Goal: Transaction & Acquisition: Purchase product/service

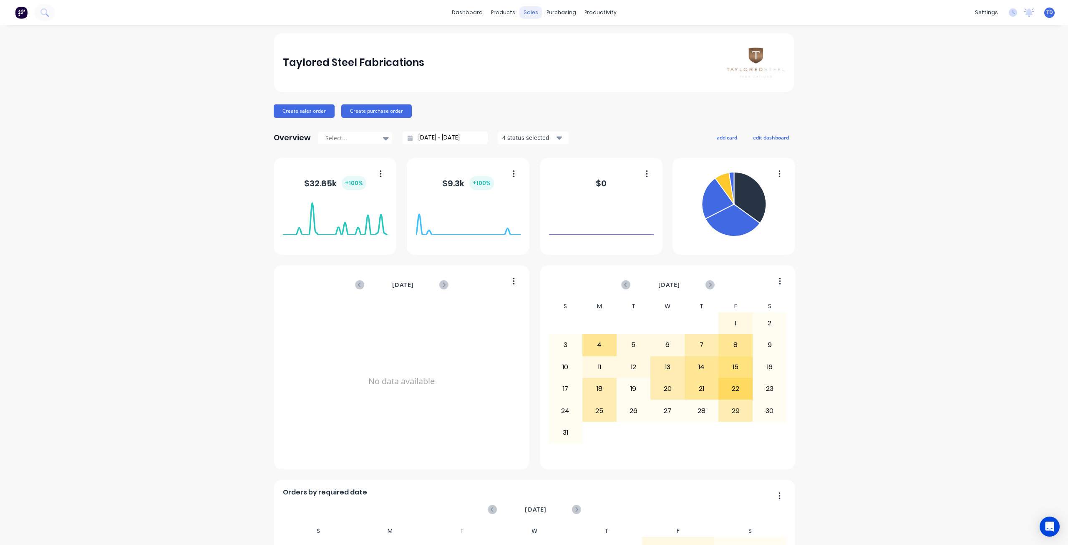
drag, startPoint x: 0, startPoint y: 0, endPoint x: 522, endPoint y: 13, distance: 522.2
click at [522, 13] on div "sales" at bounding box center [531, 12] width 23 height 13
click at [544, 38] on div "Sales Orders" at bounding box center [559, 40] width 34 height 8
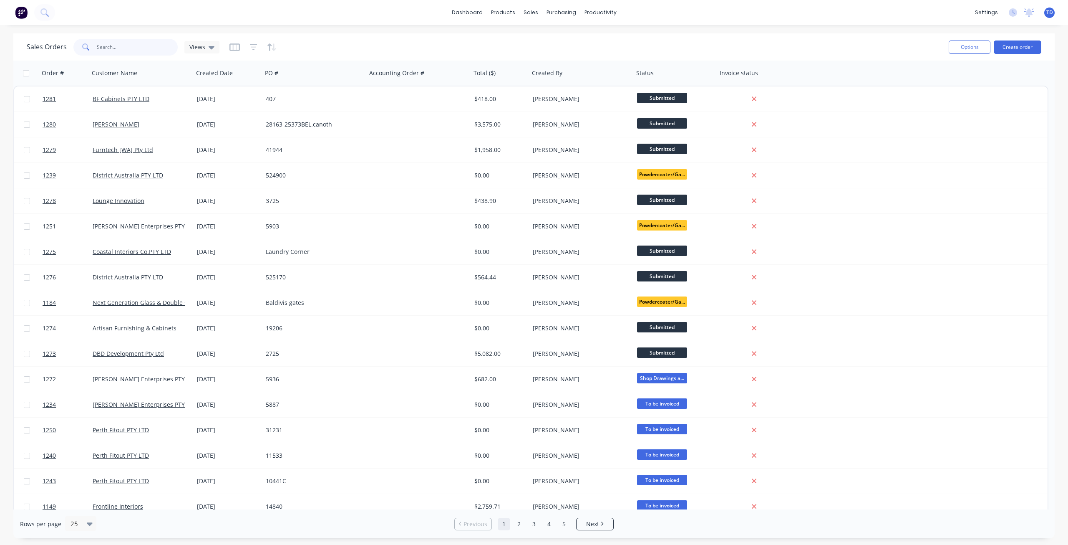
click at [110, 48] on input "text" at bounding box center [137, 47] width 81 height 17
click at [139, 48] on input "text" at bounding box center [137, 47] width 81 height 17
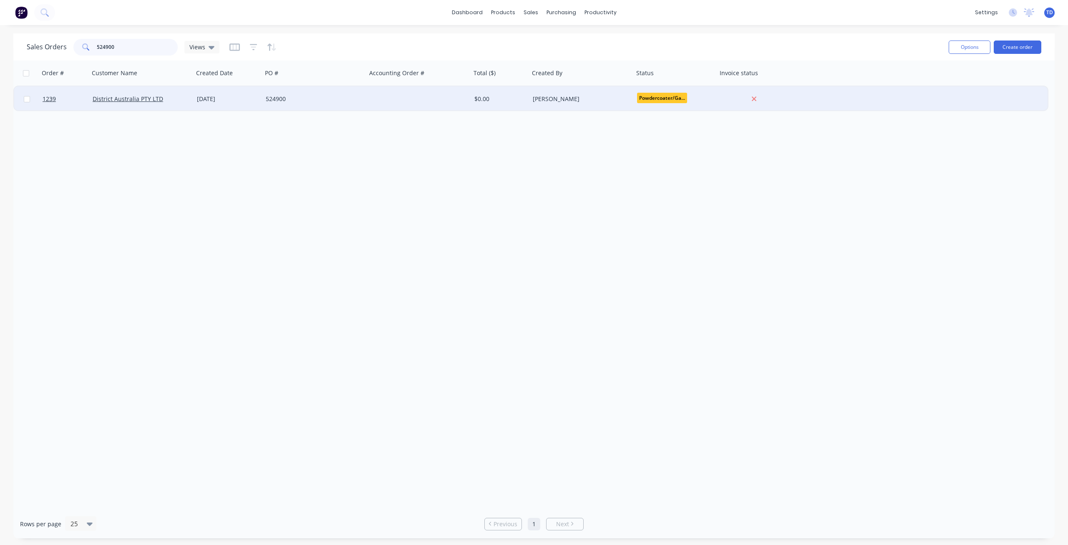
type input "524900"
click at [290, 100] on div "524900" at bounding box center [312, 99] width 93 height 8
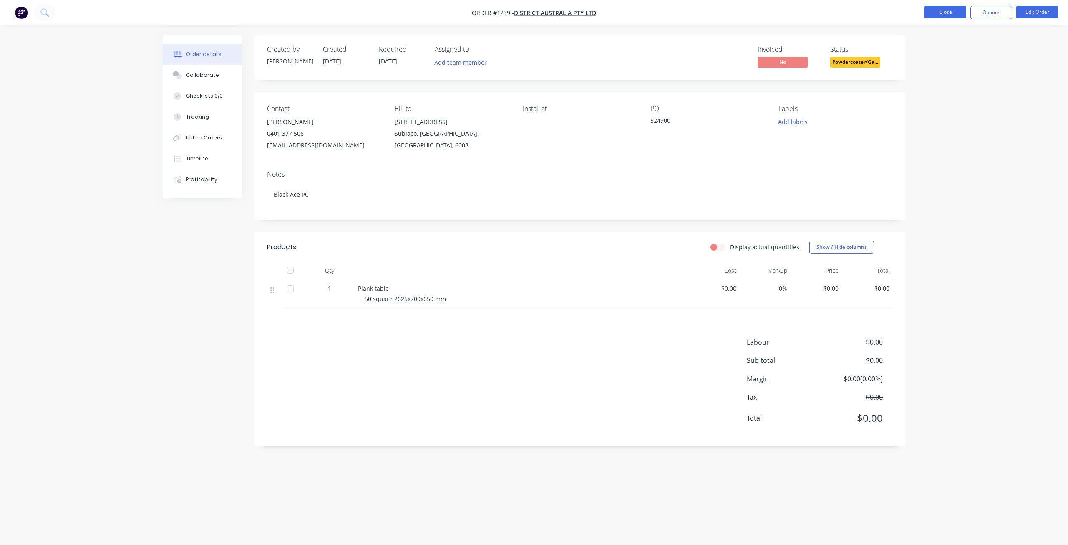
click at [936, 6] on button "Close" at bounding box center [946, 12] width 42 height 13
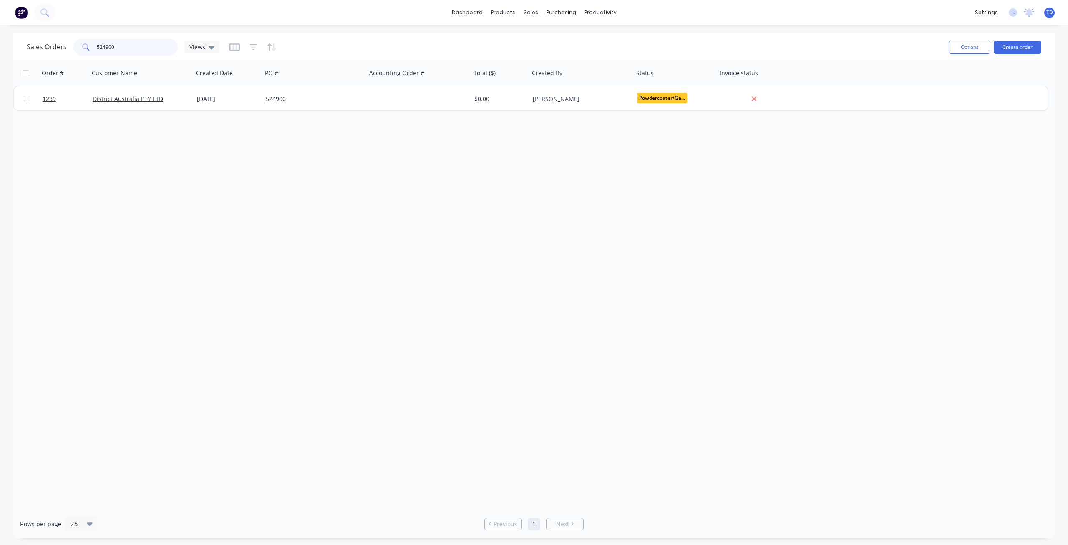
drag, startPoint x: 123, startPoint y: 47, endPoint x: 19, endPoint y: 47, distance: 103.9
click at [19, 47] on div "Sales Orders 524900 Views Options Create order" at bounding box center [534, 46] width 1042 height 27
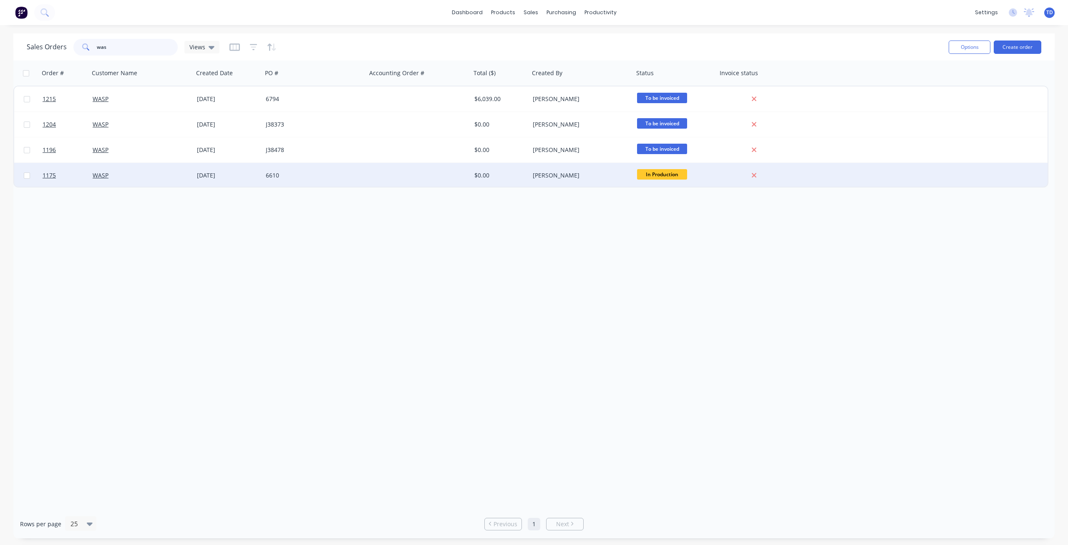
type input "was"
click at [184, 176] on div "WASP" at bounding box center [139, 175] width 93 height 8
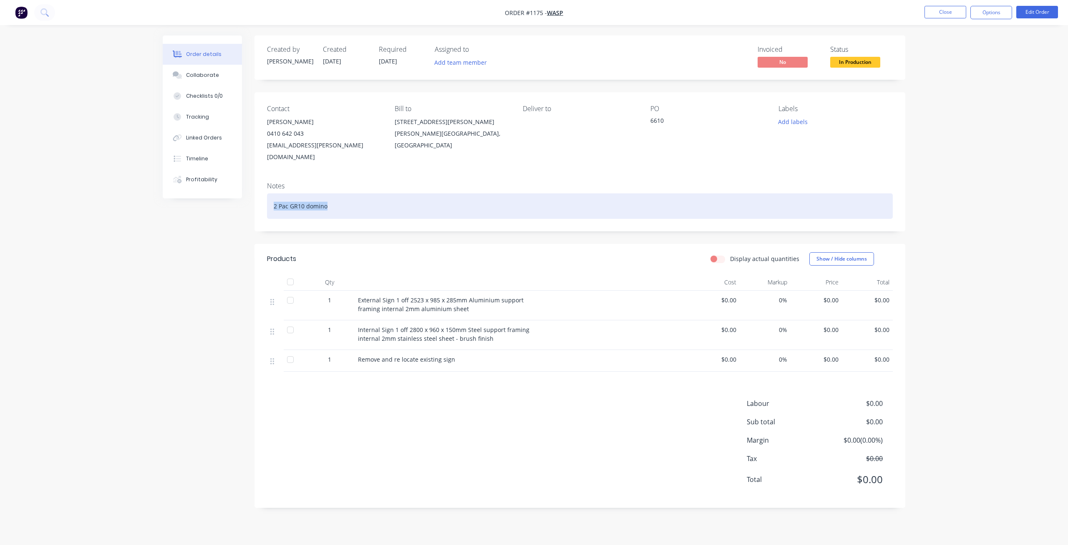
drag, startPoint x: 327, startPoint y: 192, endPoint x: 275, endPoint y: 191, distance: 52.6
click at [275, 193] on div "2 Pac GR10 domino" at bounding box center [580, 205] width 626 height 25
copy div "2 Pac GR10 domino"
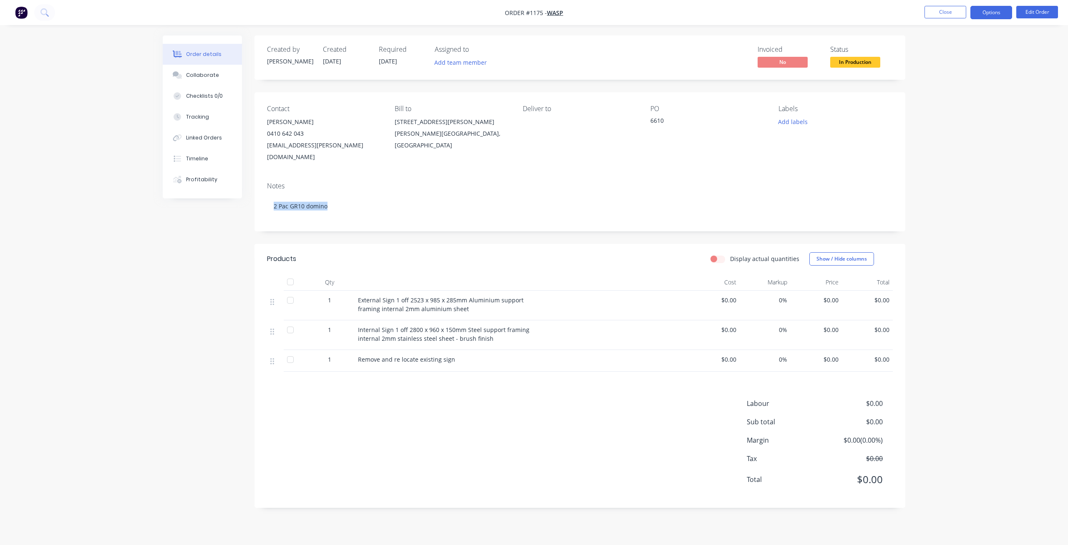
click at [996, 16] on button "Options" at bounding box center [992, 12] width 42 height 13
click at [953, 151] on div "Purchase Products" at bounding box center [966, 151] width 77 height 12
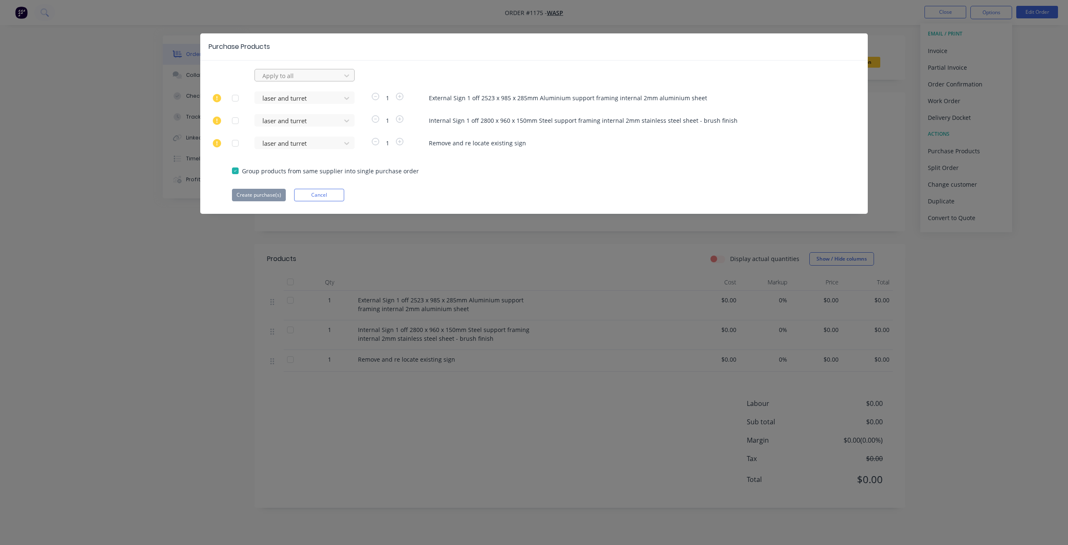
click at [266, 77] on div at bounding box center [299, 76] width 75 height 10
type input "dm"
click at [274, 95] on div "dms spay solutions" at bounding box center [305, 93] width 100 height 15
click at [267, 194] on button "Create purchase(s)" at bounding box center [259, 195] width 54 height 13
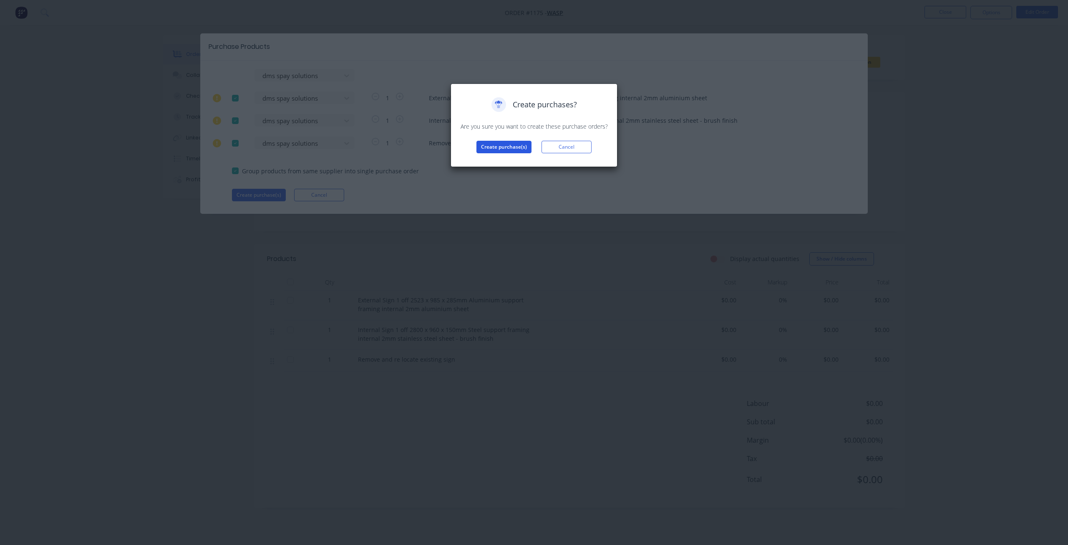
click at [512, 146] on button "Create purchase(s)" at bounding box center [504, 147] width 55 height 13
click at [509, 161] on button "View purchase(s)" at bounding box center [504, 160] width 50 height 13
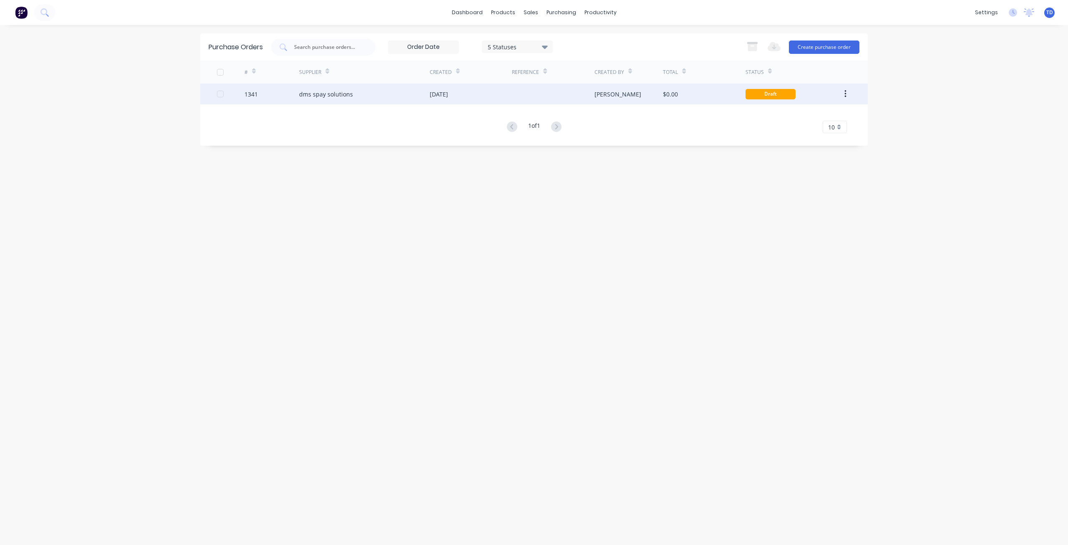
click at [349, 97] on div "dms spay solutions" at bounding box center [326, 94] width 54 height 9
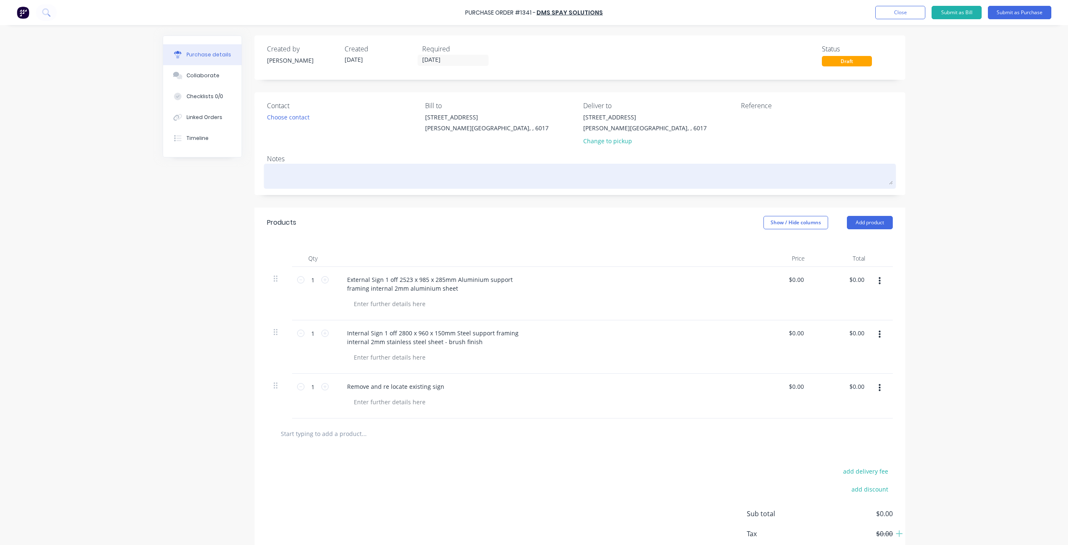
click at [315, 179] on textarea at bounding box center [580, 175] width 626 height 19
paste textarea "2 Pac GR10 domino"
type textarea "x"
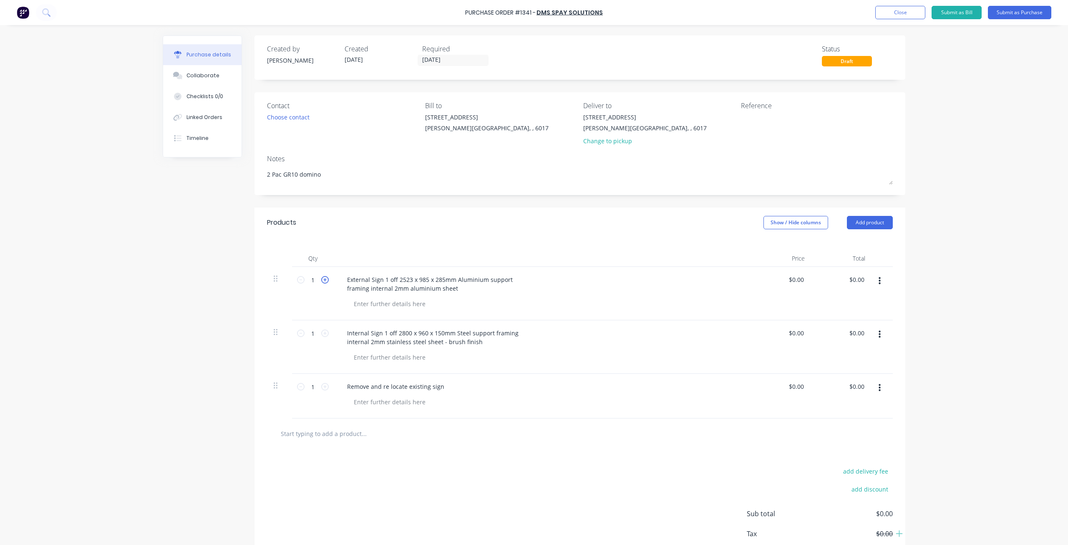
type textarea "2 Pac GR10 domino"
type textarea "x"
type textarea "2 Pac GR10 domino"
click at [321, 280] on icon at bounding box center [325, 280] width 8 height 8
type textarea "x"
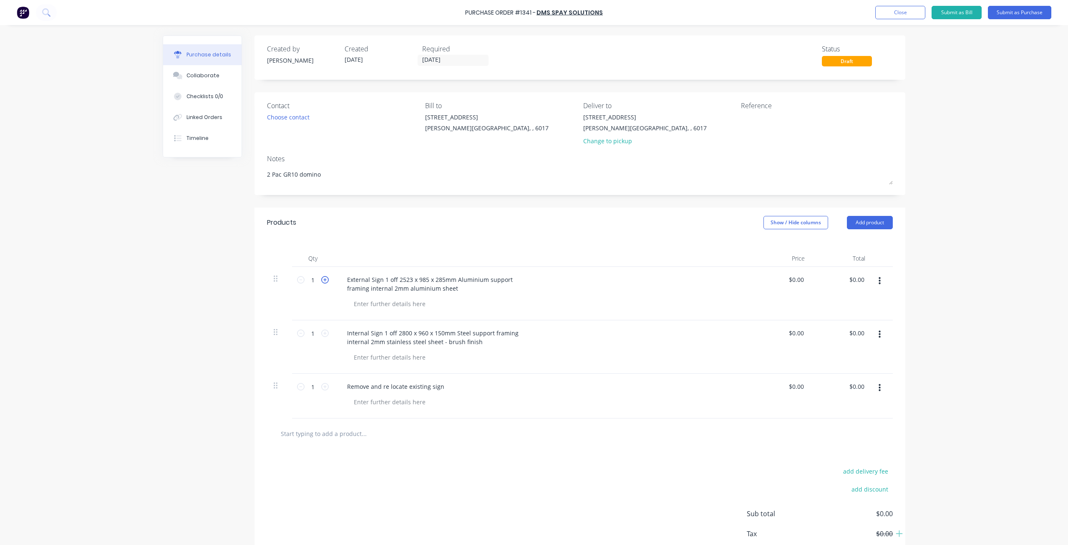
type input "2"
click at [321, 280] on icon at bounding box center [325, 280] width 8 height 8
type textarea "x"
type input "3"
click at [321, 280] on icon at bounding box center [325, 280] width 8 height 8
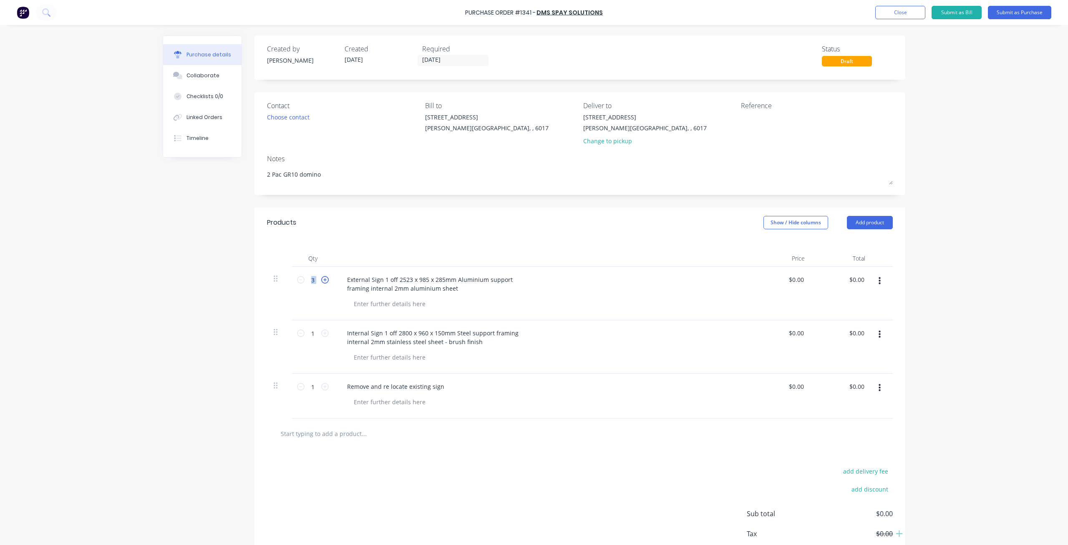
type textarea "x"
type input "4"
click at [321, 280] on icon at bounding box center [325, 280] width 8 height 8
type textarea "x"
type input "5"
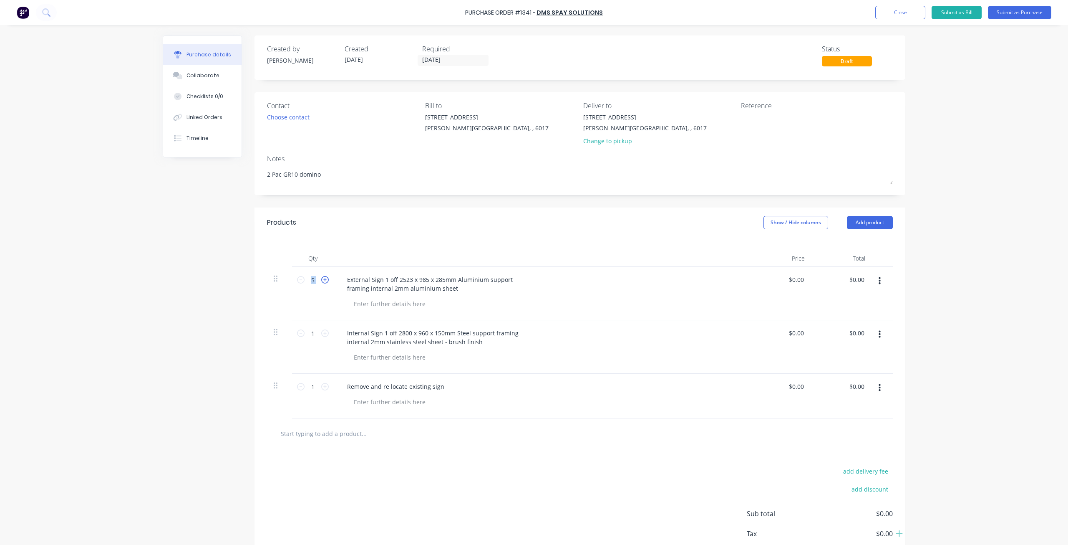
click at [321, 280] on icon at bounding box center [325, 280] width 8 height 8
type textarea "x"
type input "6"
click at [321, 280] on icon at bounding box center [325, 280] width 8 height 8
type textarea "x"
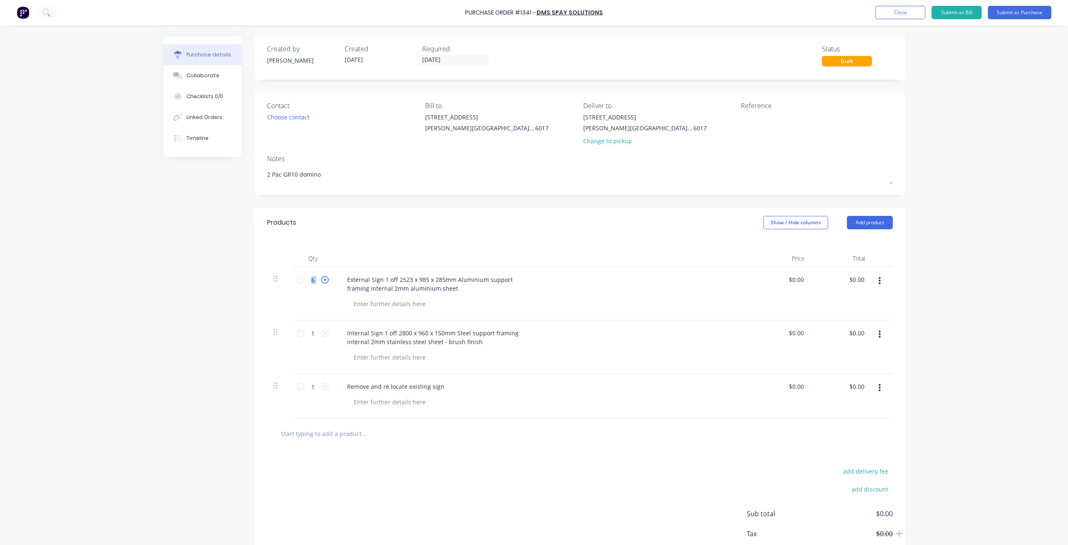
type input "7"
click at [321, 280] on icon at bounding box center [325, 280] width 8 height 8
type textarea "x"
type input "8"
type textarea "x"
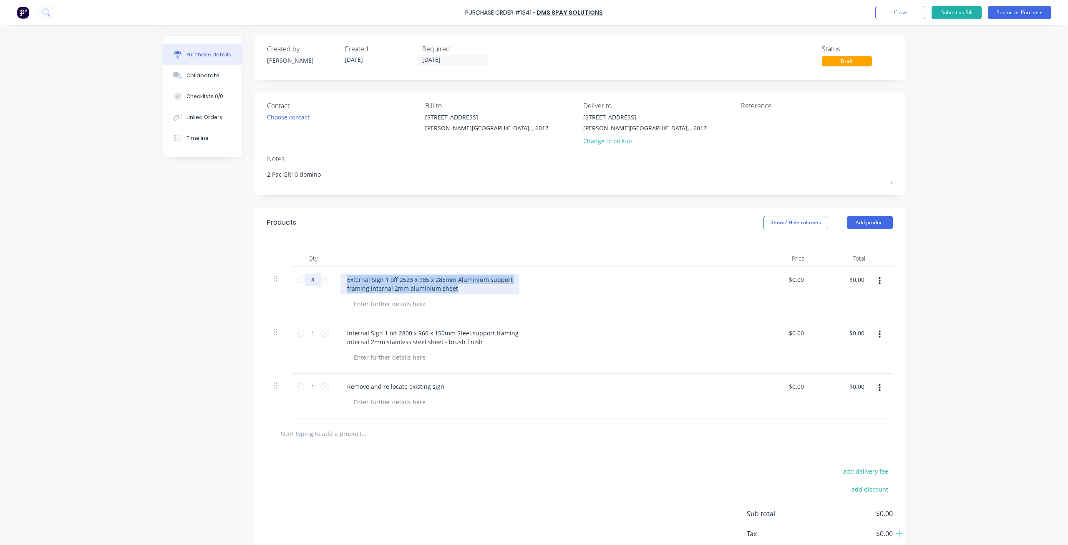
drag, startPoint x: 458, startPoint y: 290, endPoint x: 313, endPoint y: 279, distance: 146.1
click at [313, 279] on div "8 8 External Sign 1 off 2523 x 985 x 285mm Aluminium support framing internal 2…" at bounding box center [580, 293] width 626 height 53
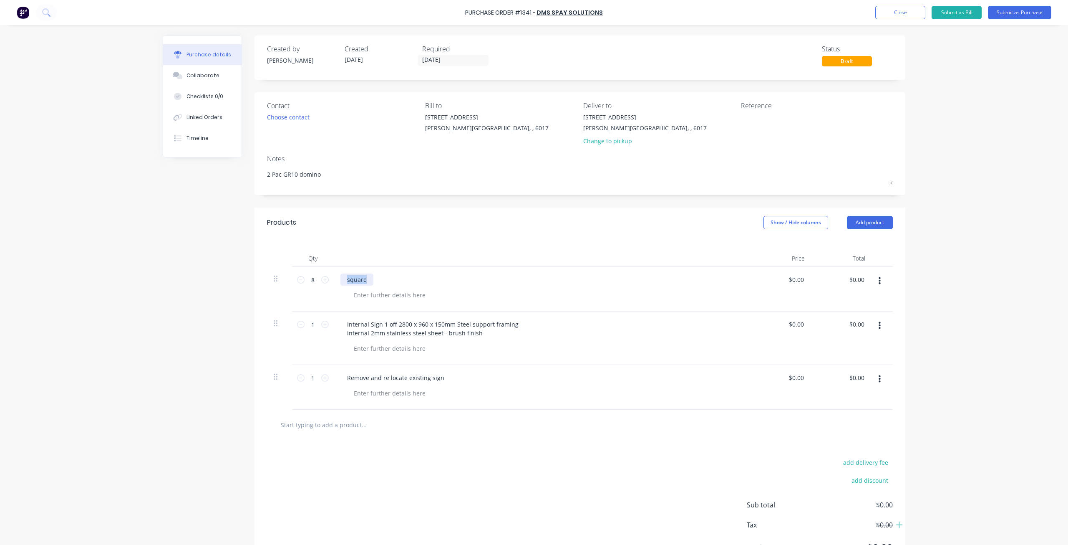
drag, startPoint x: 355, startPoint y: 278, endPoint x: 327, endPoint y: 277, distance: 27.6
click at [327, 277] on div "8 8 square $0.00 $0.00 $0.00 $0.00" at bounding box center [580, 289] width 626 height 45
drag, startPoint x: 392, startPoint y: 278, endPoint x: 416, endPoint y: 287, distance: 25.7
click at [393, 278] on div "rectangle panels 5 x 860" at bounding box center [381, 279] width 81 height 12
click at [323, 325] on icon at bounding box center [325, 325] width 8 height 8
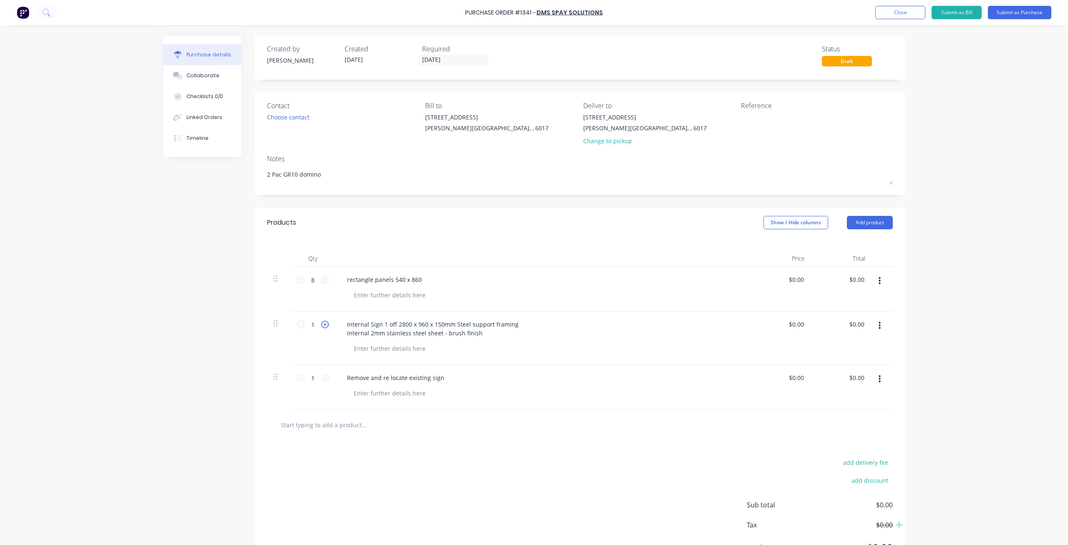
type textarea "x"
type input "2"
type textarea "x"
drag, startPoint x: 403, startPoint y: 323, endPoint x: 329, endPoint y: 318, distance: 74.1
click at [329, 318] on div "2 2 Internal Sign 1 off 2800 x 960 x 150mm Steel support framing internal 2mm s…" at bounding box center [580, 337] width 626 height 53
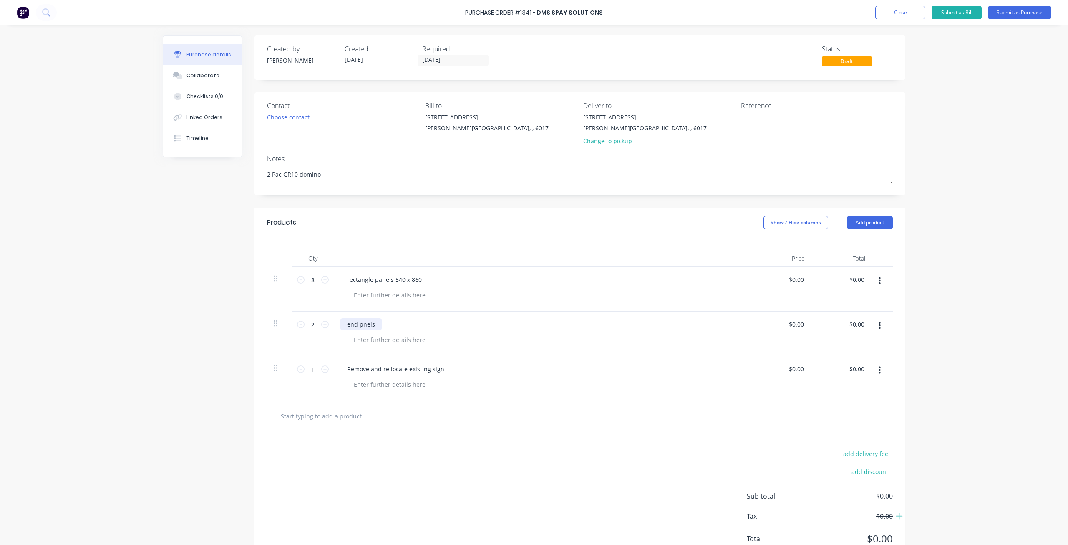
click at [360, 323] on div "end pnels" at bounding box center [361, 324] width 41 height 12
click at [376, 323] on div "end panels" at bounding box center [363, 324] width 45 height 12
type textarea "x"
drag, startPoint x: 368, startPoint y: 368, endPoint x: 341, endPoint y: 370, distance: 27.6
click at [341, 370] on div "Remove and re locate existing sign" at bounding box center [396, 369] width 111 height 12
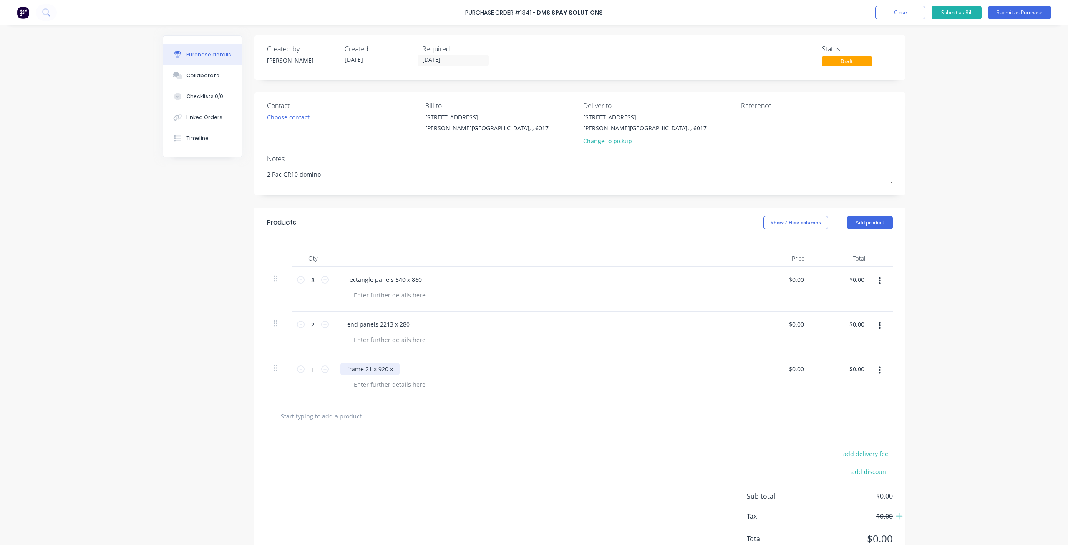
click at [368, 371] on div "frame 21 x 920 x" at bounding box center [370, 369] width 59 height 12
click at [282, 117] on div "Choose contact" at bounding box center [288, 117] width 43 height 9
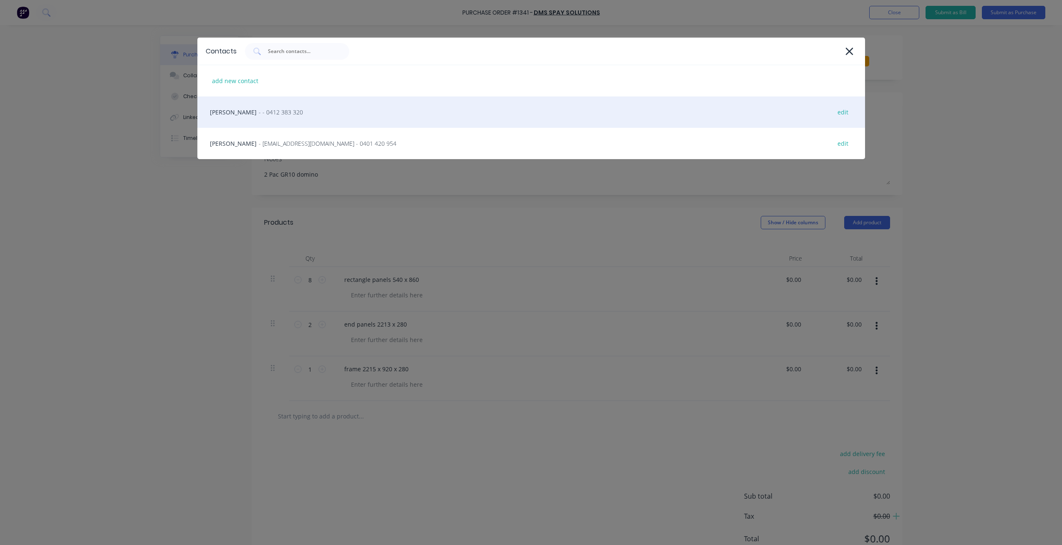
click at [272, 116] on div "[PERSON_NAME] - - 0412 383 320 edit" at bounding box center [531, 111] width 668 height 31
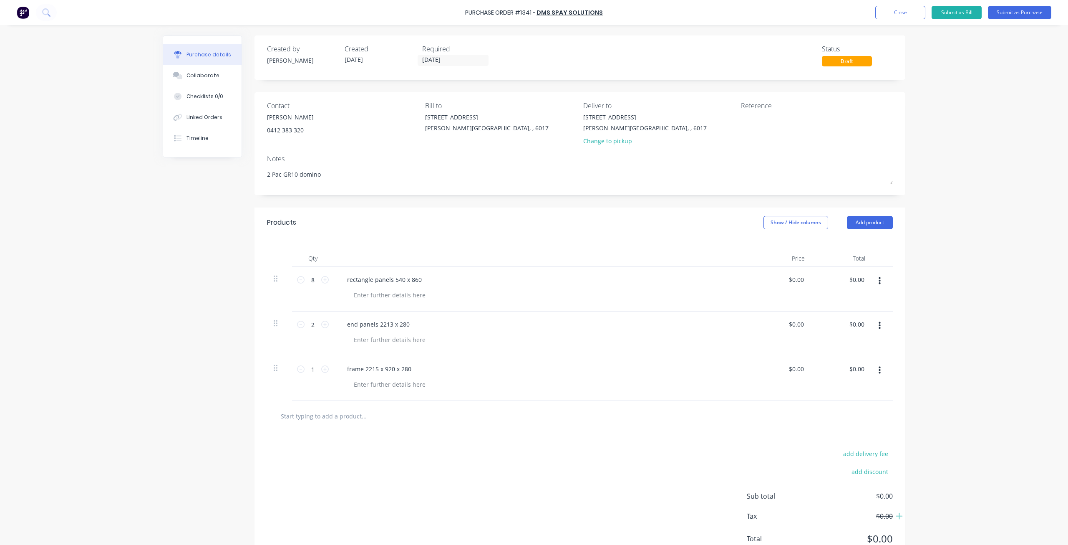
click at [602, 141] on div "Change to pickup" at bounding box center [645, 140] width 124 height 9
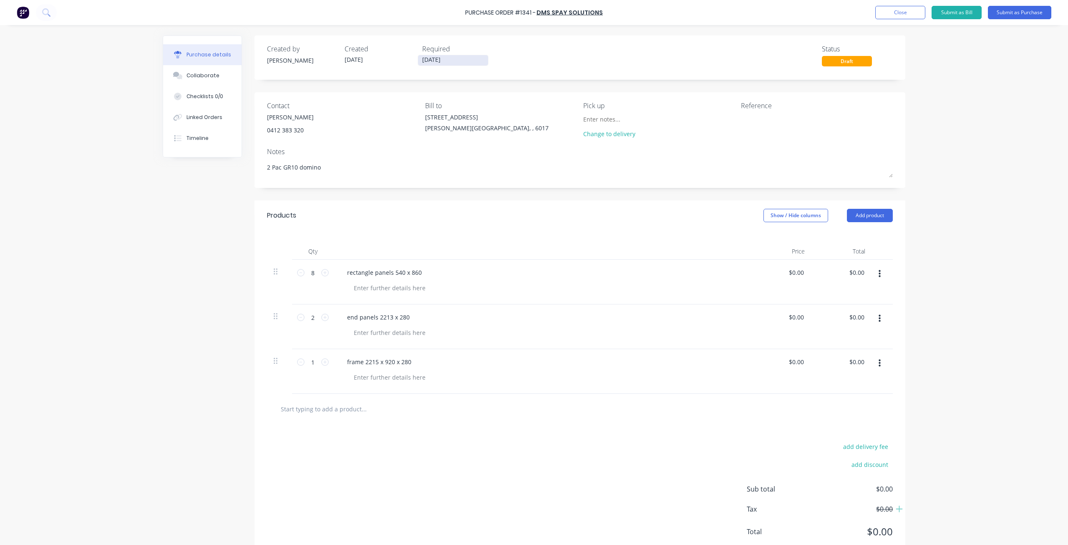
click at [461, 56] on input "[DATE]" at bounding box center [453, 60] width 70 height 10
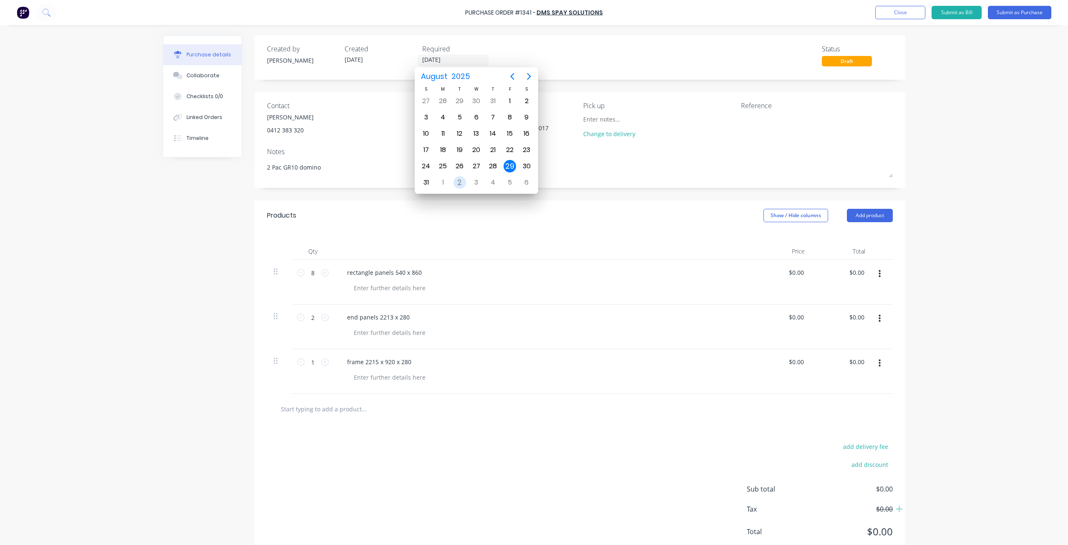
click at [456, 180] on div "2" at bounding box center [460, 182] width 13 height 13
type textarea "x"
type input "[DATE]"
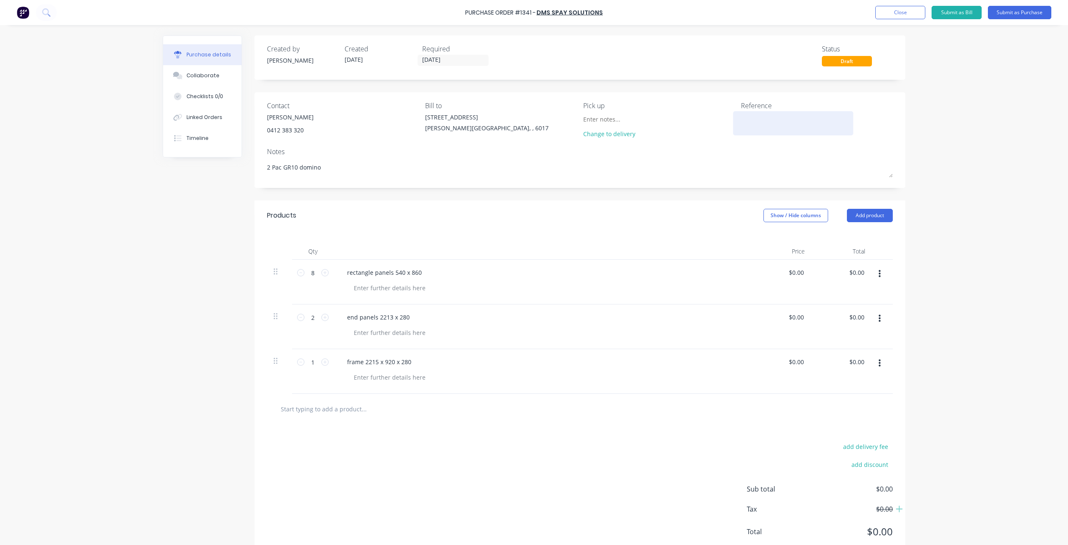
click at [761, 125] on textarea at bounding box center [793, 122] width 104 height 19
type textarea "wasp"
type textarea "x"
type textarea "wasp #117"
type textarea "x"
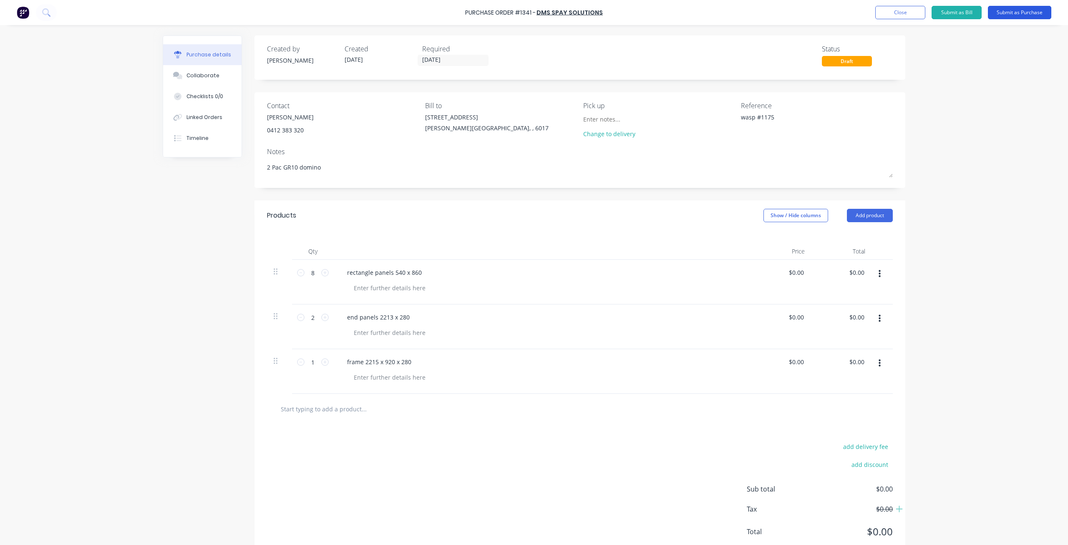
type textarea "wasp #1175"
type textarea "x"
type textarea "wasp #1175"
click at [1006, 10] on button "Submit as Purchase" at bounding box center [1019, 12] width 63 height 13
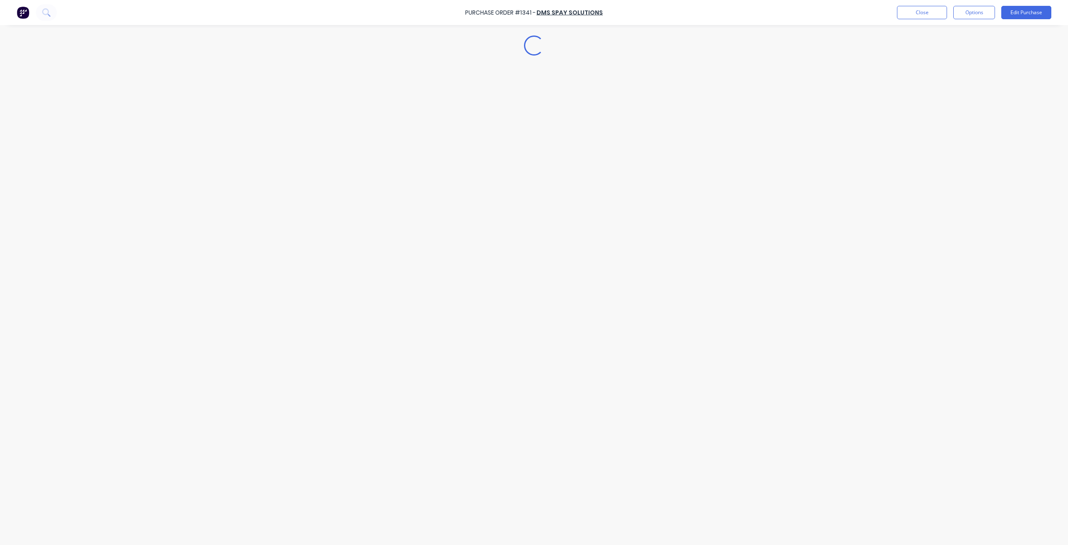
type textarea "x"
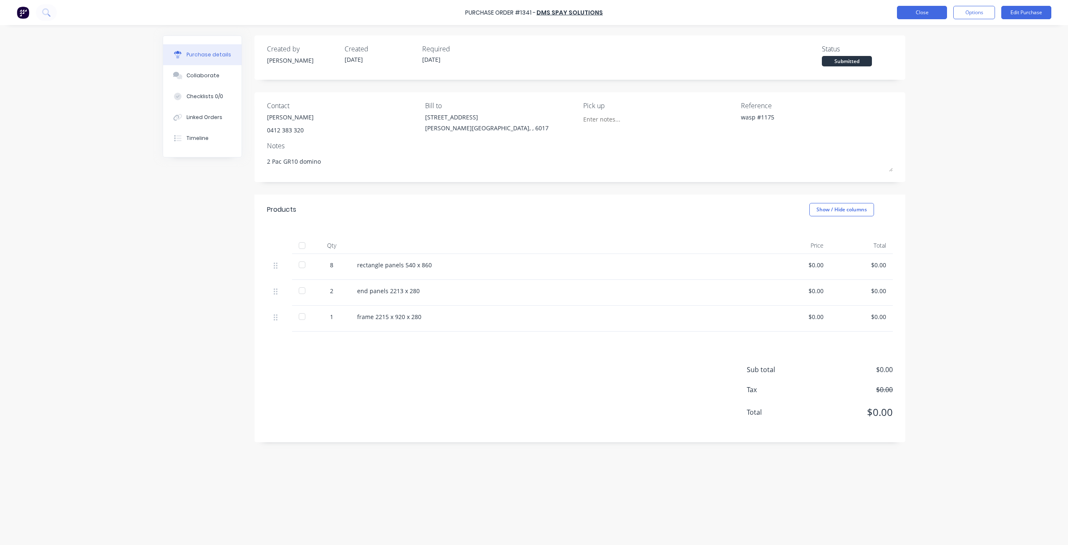
click at [928, 10] on button "Close" at bounding box center [922, 12] width 50 height 13
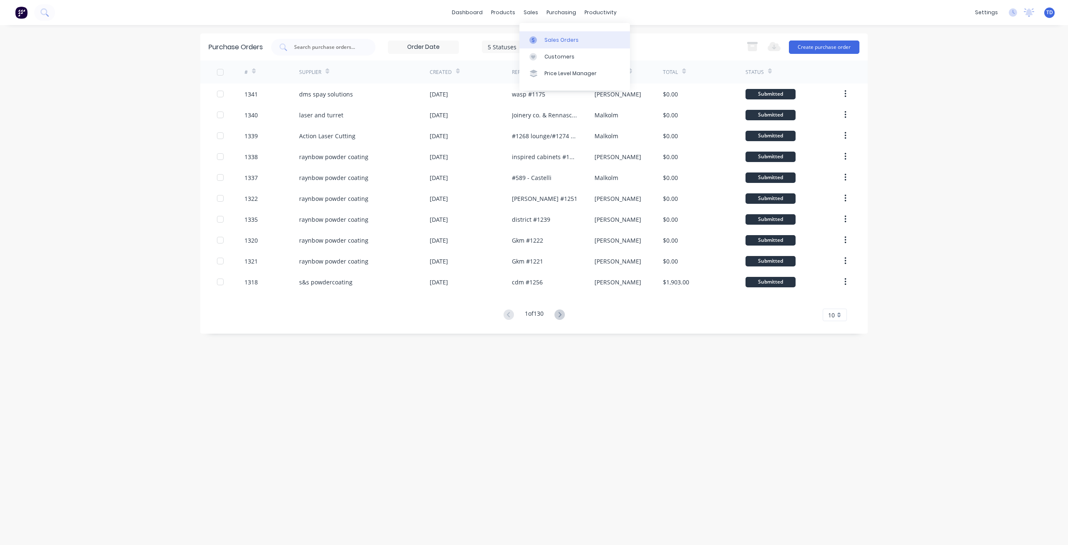
click at [544, 44] on link "Sales Orders" at bounding box center [575, 39] width 111 height 17
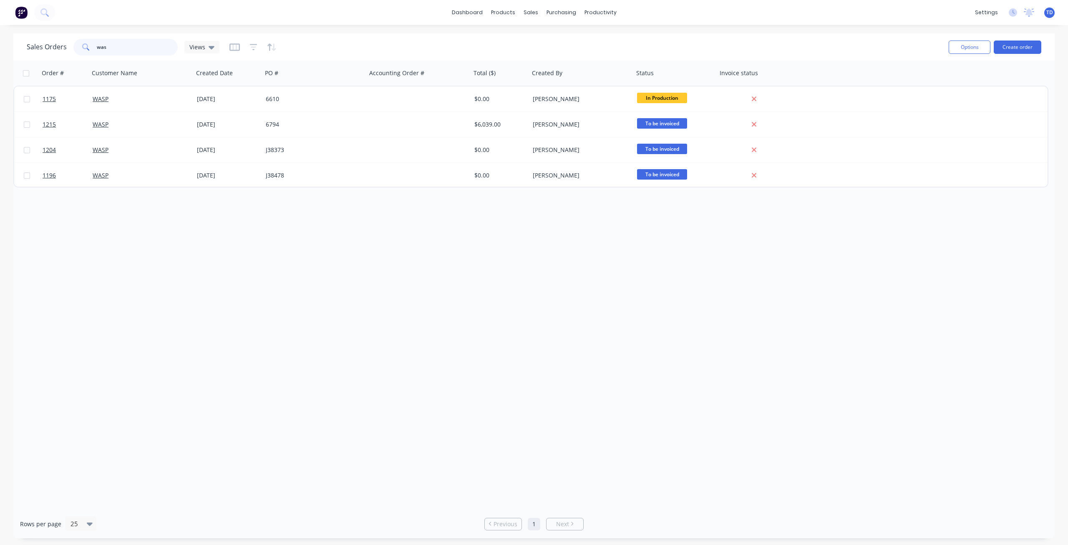
drag, startPoint x: 104, startPoint y: 48, endPoint x: 67, endPoint y: 45, distance: 36.8
click at [66, 46] on div "Sales Orders was Views" at bounding box center [123, 47] width 193 height 17
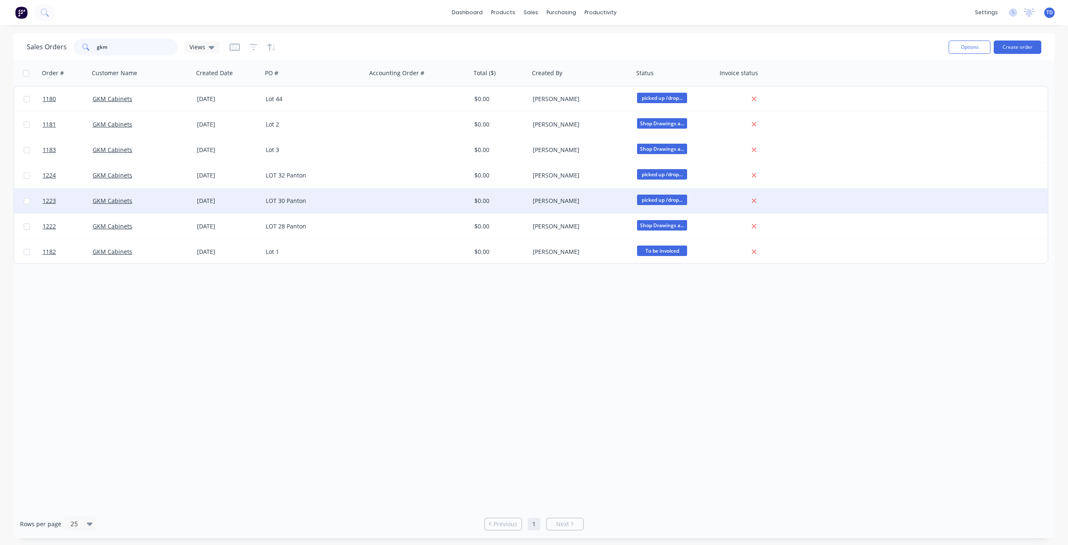
type input "gkm"
click at [264, 202] on div "LOT 30 Panton" at bounding box center [314, 200] width 104 height 25
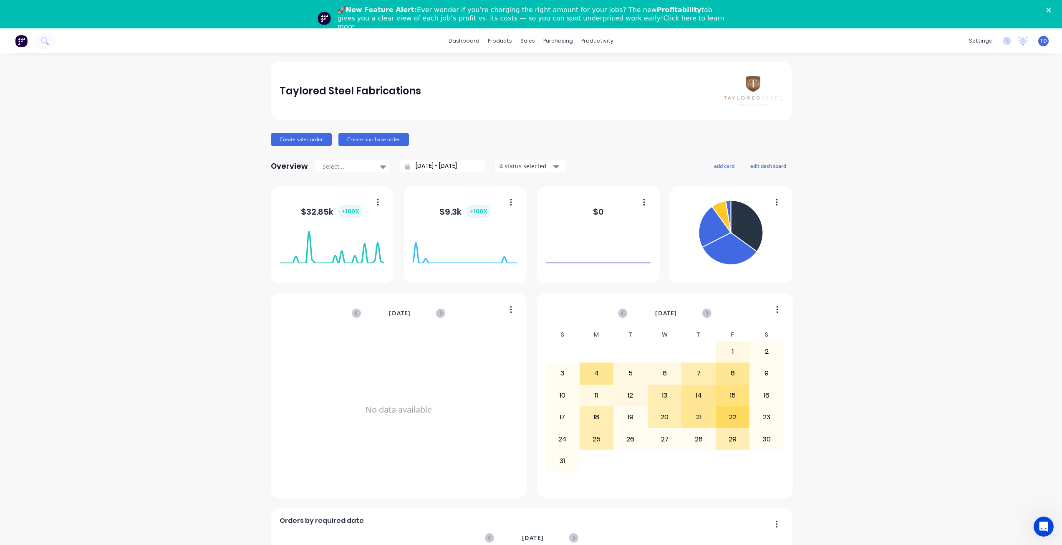
click at [1051, 10] on polygon "Close" at bounding box center [1048, 10] width 5 height 5
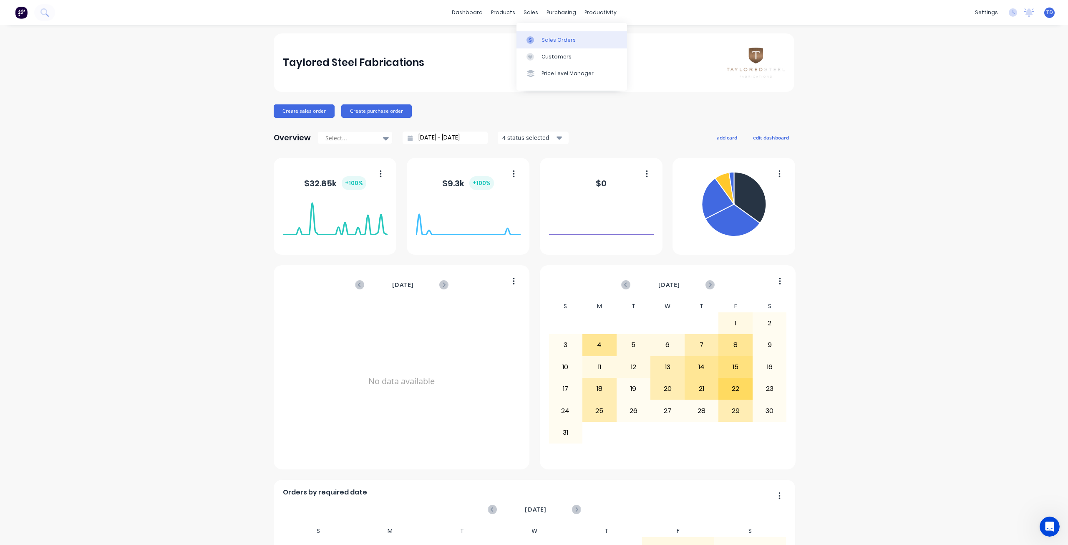
click at [548, 39] on div "Sales Orders" at bounding box center [559, 40] width 34 height 8
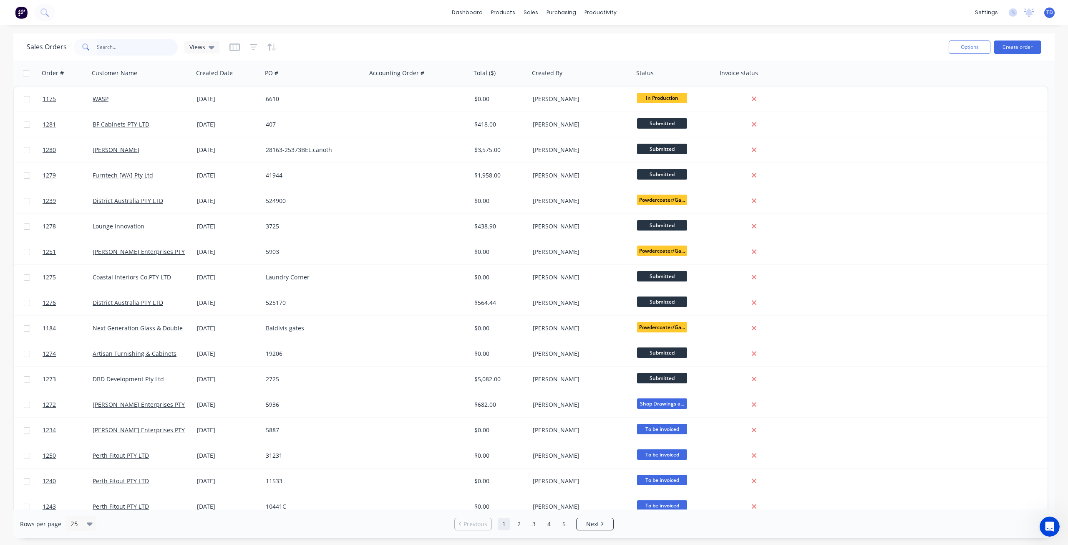
click at [127, 48] on input "text" at bounding box center [137, 47] width 81 height 17
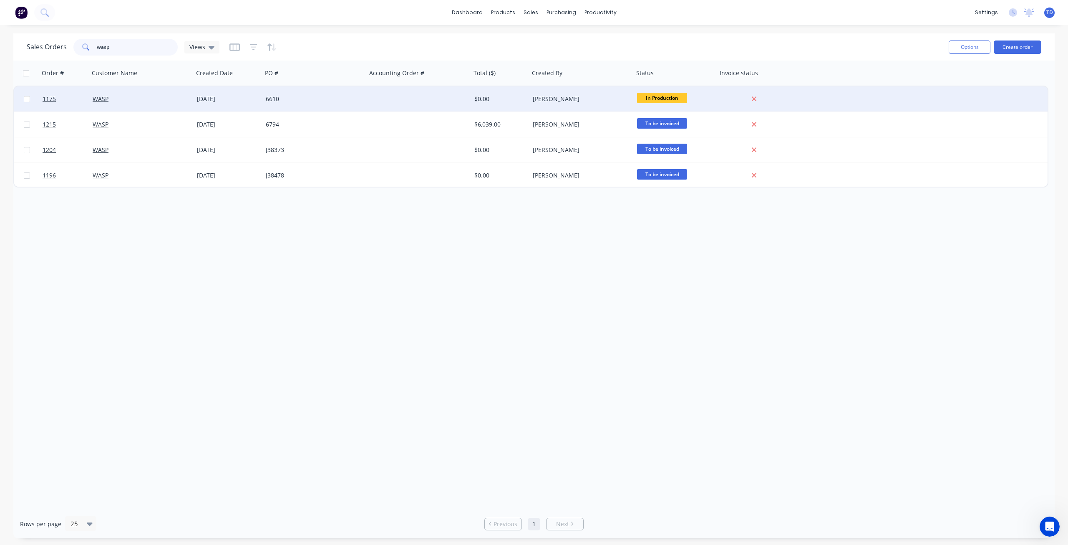
type input "wasp"
click at [443, 103] on div at bounding box center [419, 98] width 104 height 25
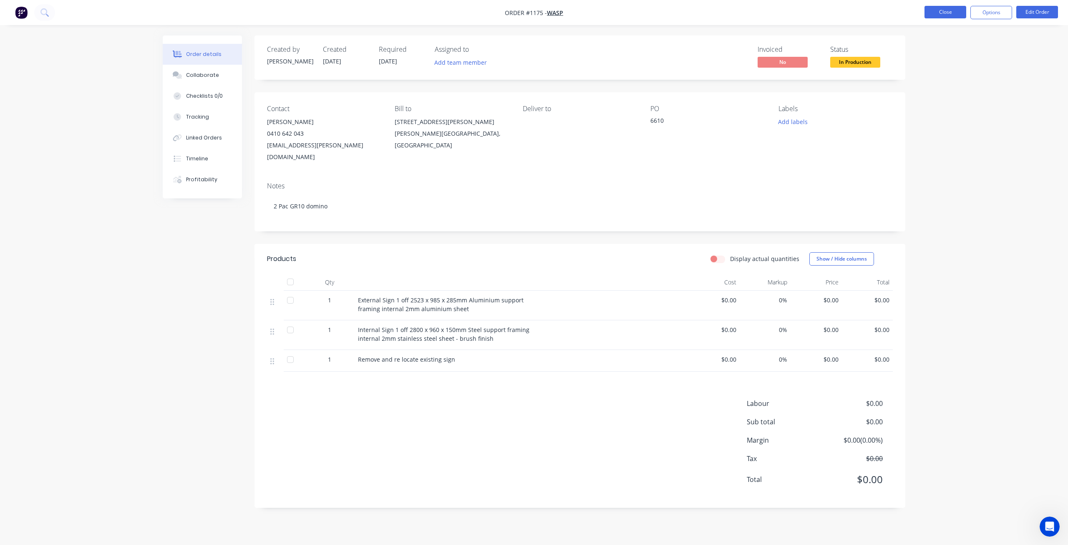
click at [952, 12] on button "Close" at bounding box center [946, 12] width 42 height 13
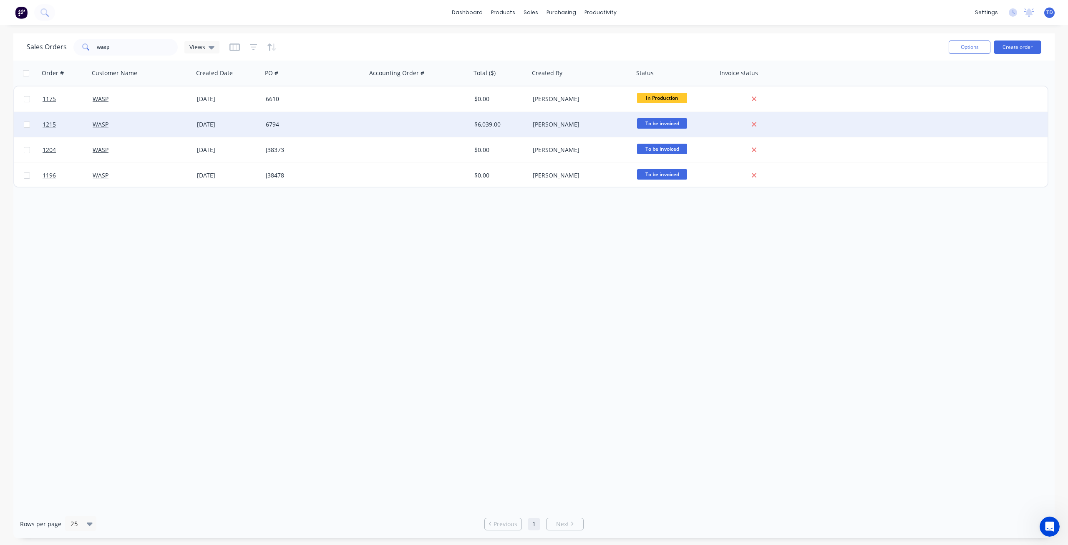
click at [283, 126] on div "6794" at bounding box center [312, 124] width 93 height 8
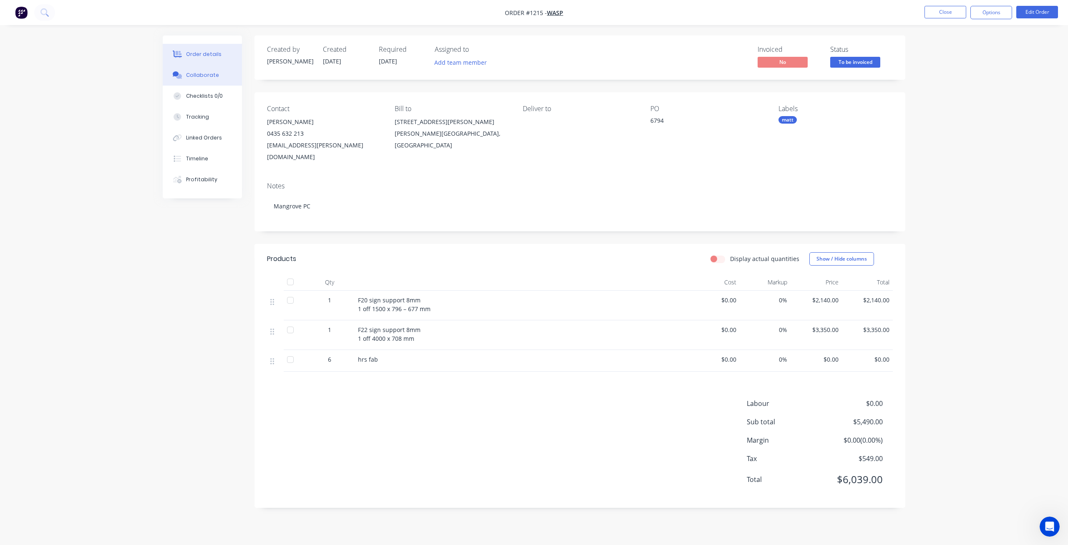
click at [205, 77] on div "Collaborate" at bounding box center [202, 75] width 33 height 8
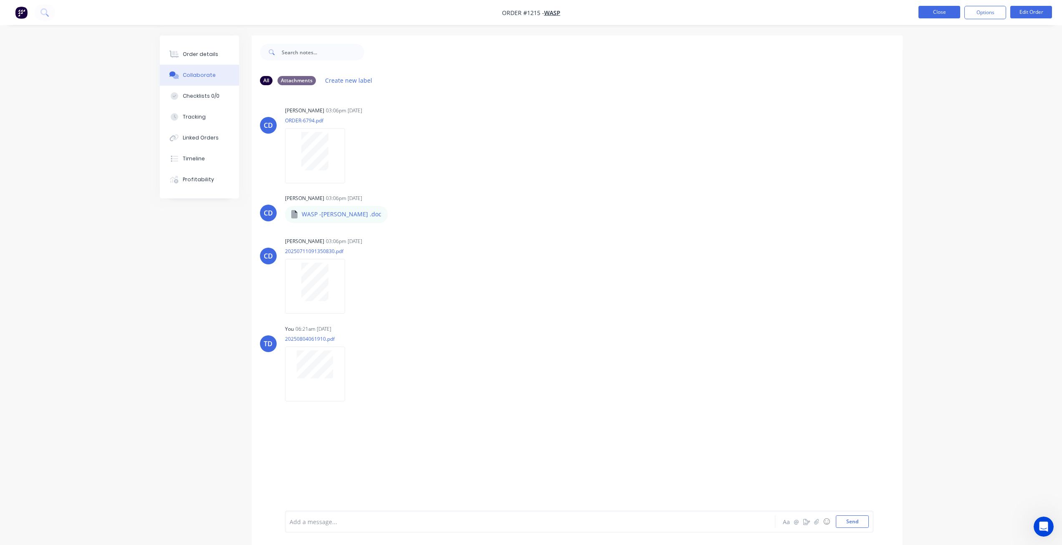
click at [944, 18] on button "Close" at bounding box center [940, 12] width 42 height 13
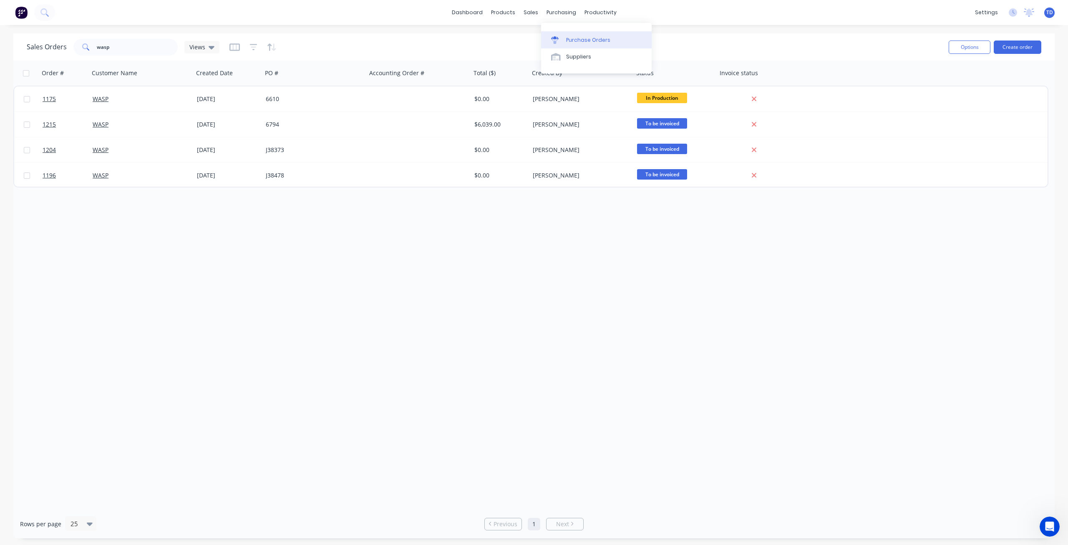
click at [565, 39] on link "Purchase Orders" at bounding box center [596, 39] width 111 height 17
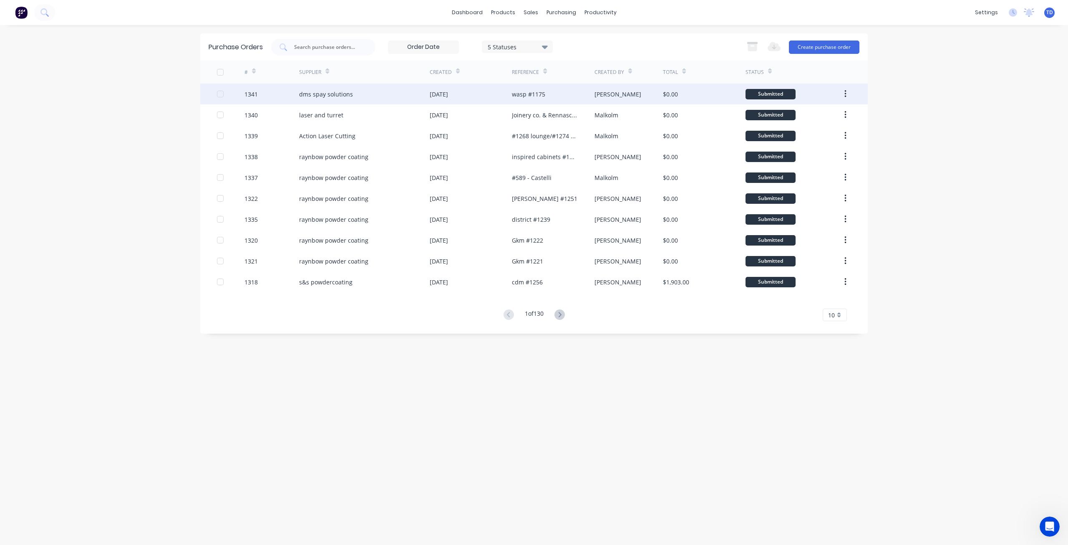
click at [417, 96] on div "dms spay solutions" at bounding box center [364, 93] width 131 height 21
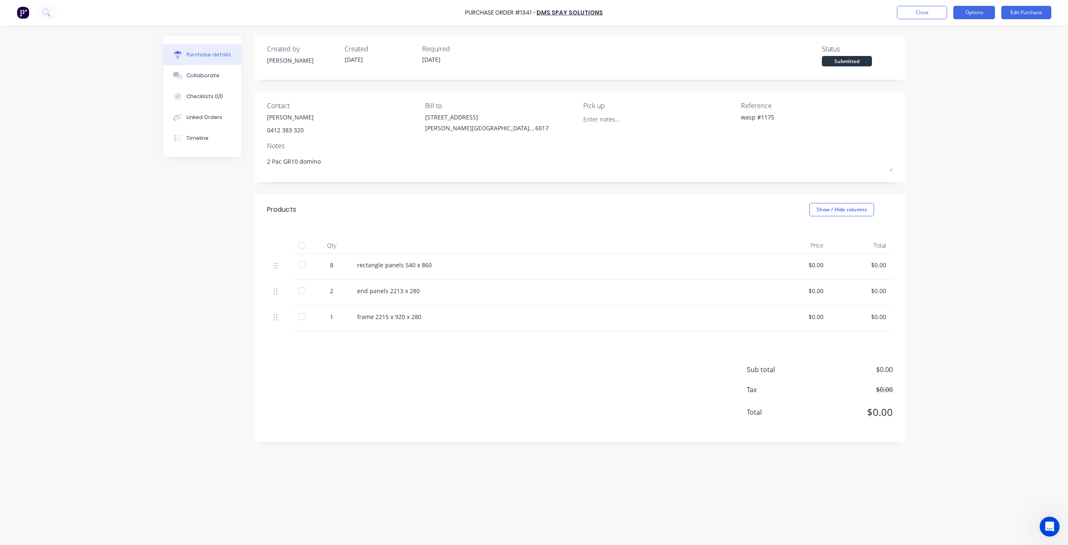
click at [981, 8] on button "Options" at bounding box center [975, 12] width 42 height 13
click at [933, 34] on div "Print / Email" at bounding box center [956, 34] width 64 height 12
click at [936, 68] on div "Without pricing" at bounding box center [956, 67] width 64 height 12
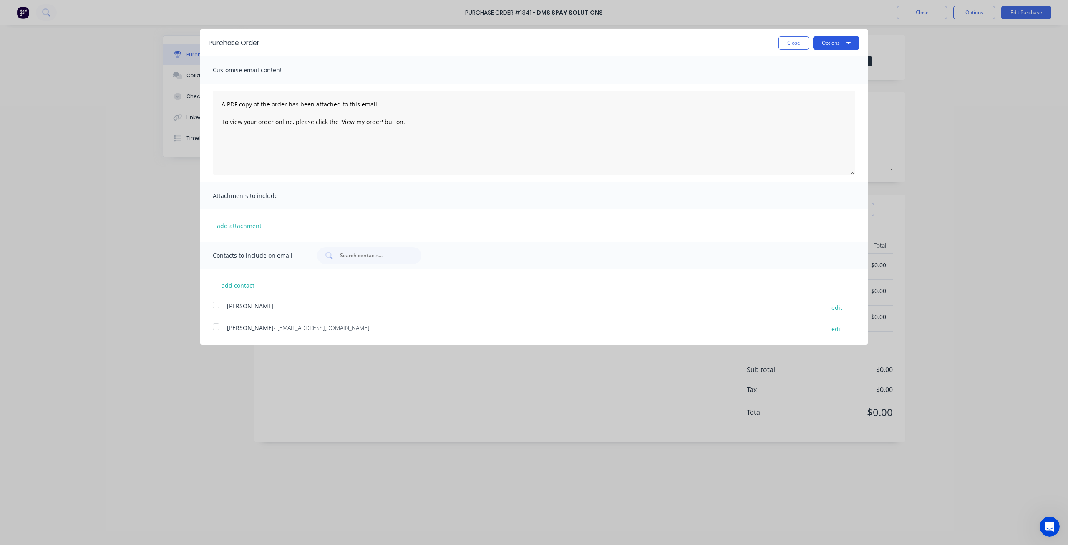
click at [834, 42] on button "Options" at bounding box center [836, 42] width 46 height 13
click at [811, 61] on div "Print" at bounding box center [820, 64] width 64 height 12
click at [796, 45] on button "Close" at bounding box center [794, 42] width 30 height 13
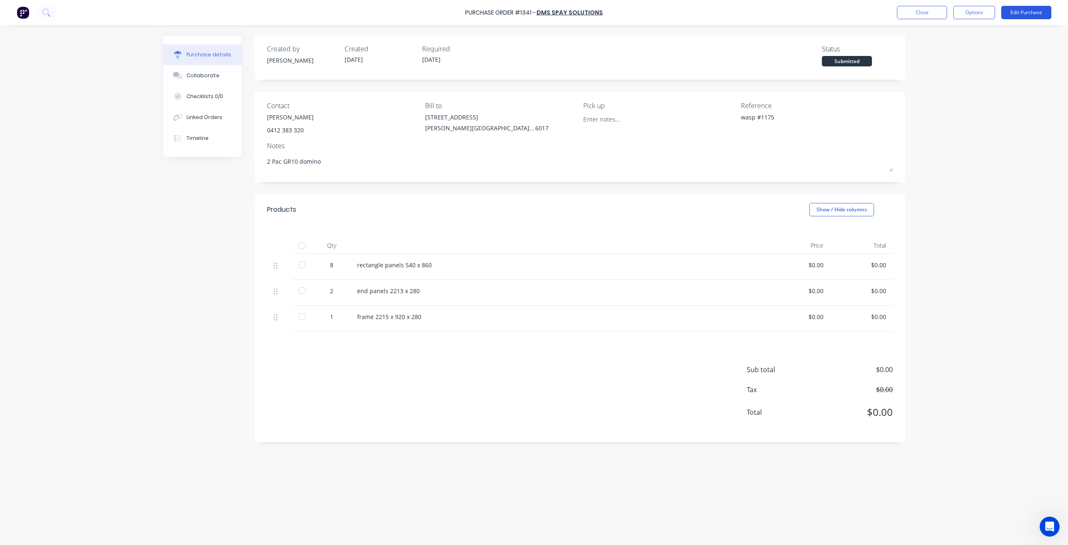
click at [1028, 13] on button "Edit Purchase" at bounding box center [1027, 12] width 50 height 13
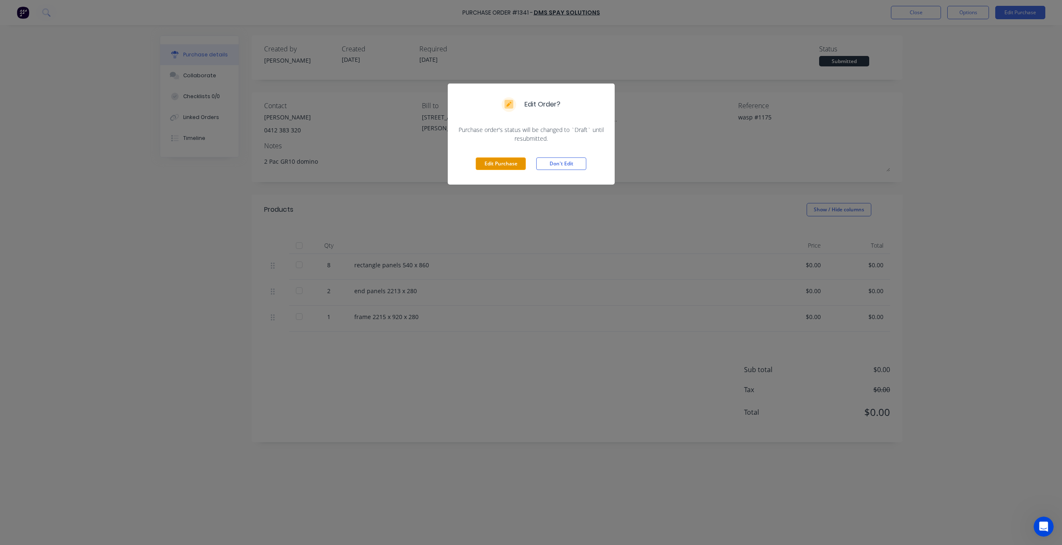
click at [497, 165] on button "Edit Purchase" at bounding box center [501, 163] width 50 height 13
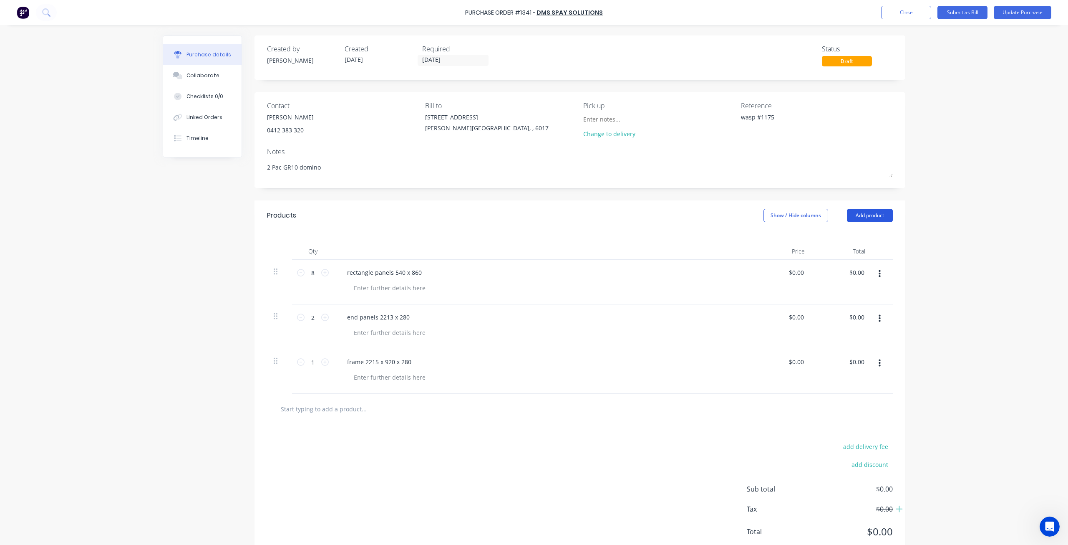
click at [882, 216] on button "Add product" at bounding box center [870, 215] width 46 height 13
click at [853, 252] on div "Basic product" at bounding box center [853, 253] width 64 height 12
click at [313, 409] on input "1" at bounding box center [313, 406] width 17 height 13
type textarea "x"
type input "2"
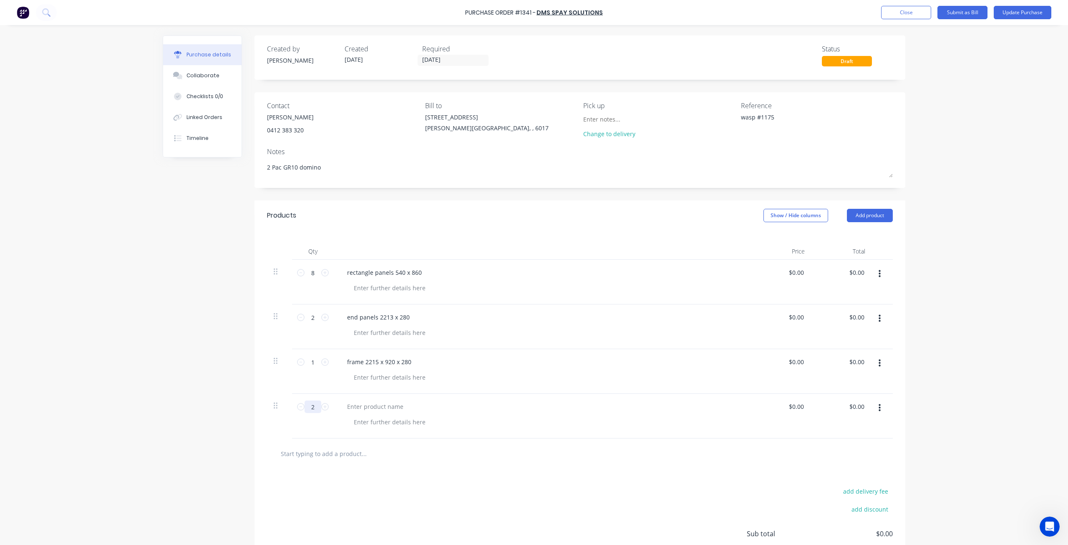
type textarea "x"
type input "23"
type textarea "x"
type input "23"
type textarea "x"
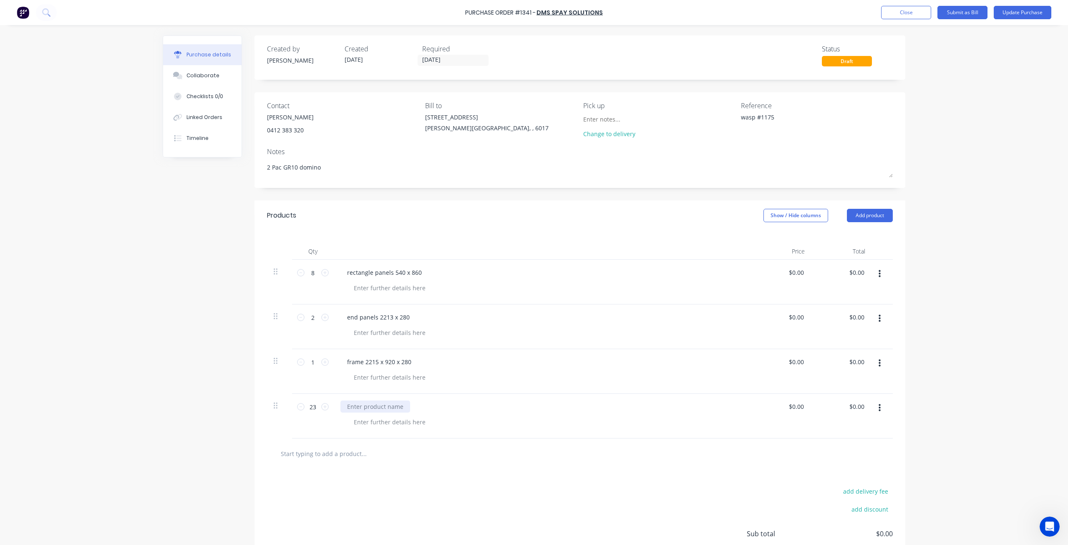
click at [368, 405] on div at bounding box center [376, 406] width 70 height 12
click at [1017, 15] on button "Update Purchase" at bounding box center [1023, 12] width 58 height 13
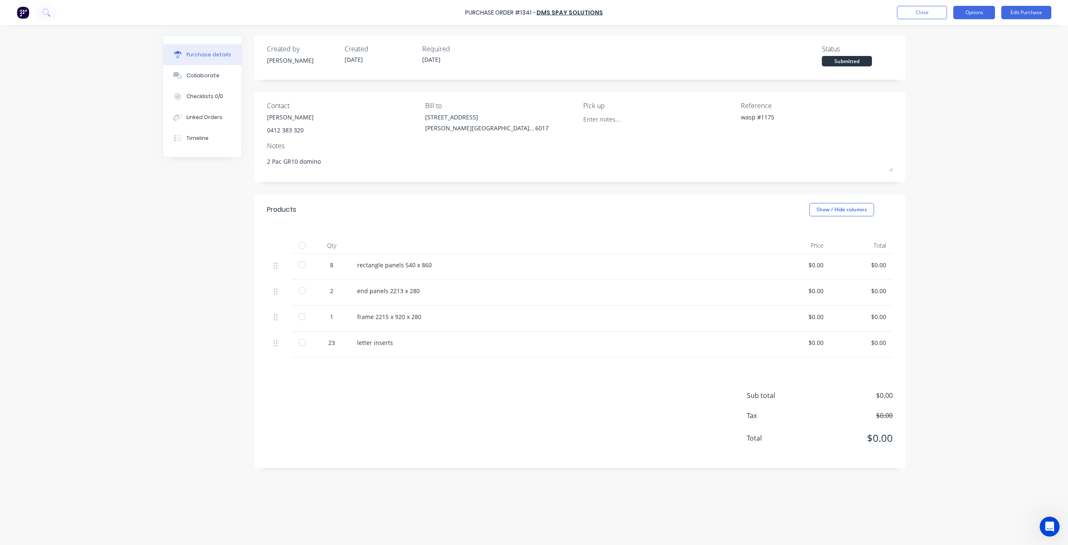
click at [980, 13] on button "Options" at bounding box center [975, 12] width 42 height 13
drag, startPoint x: 957, startPoint y: 37, endPoint x: 953, endPoint y: 78, distance: 41.1
click at [954, 48] on div "Print / Email Convert to Bill Split order Duplicate Change supplier Archive" at bounding box center [955, 75] width 79 height 104
click at [949, 29] on div "Print / Email" at bounding box center [956, 34] width 64 height 12
click at [946, 64] on div "Without pricing" at bounding box center [956, 67] width 64 height 12
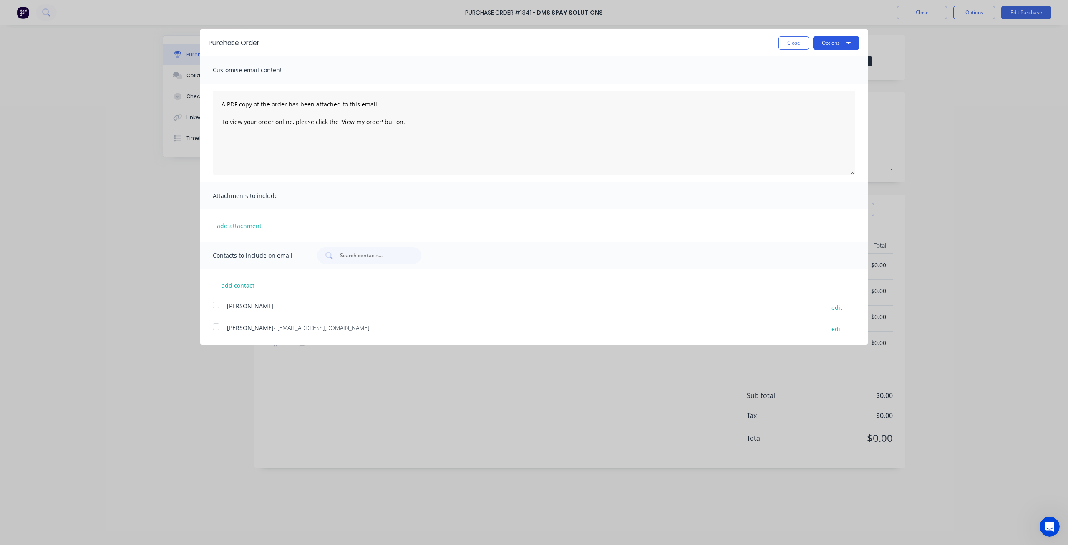
click at [827, 39] on button "Options" at bounding box center [836, 42] width 46 height 13
click at [815, 61] on div "Print" at bounding box center [820, 64] width 64 height 12
type textarea "x"
